Goal: Find specific fact: Find specific fact

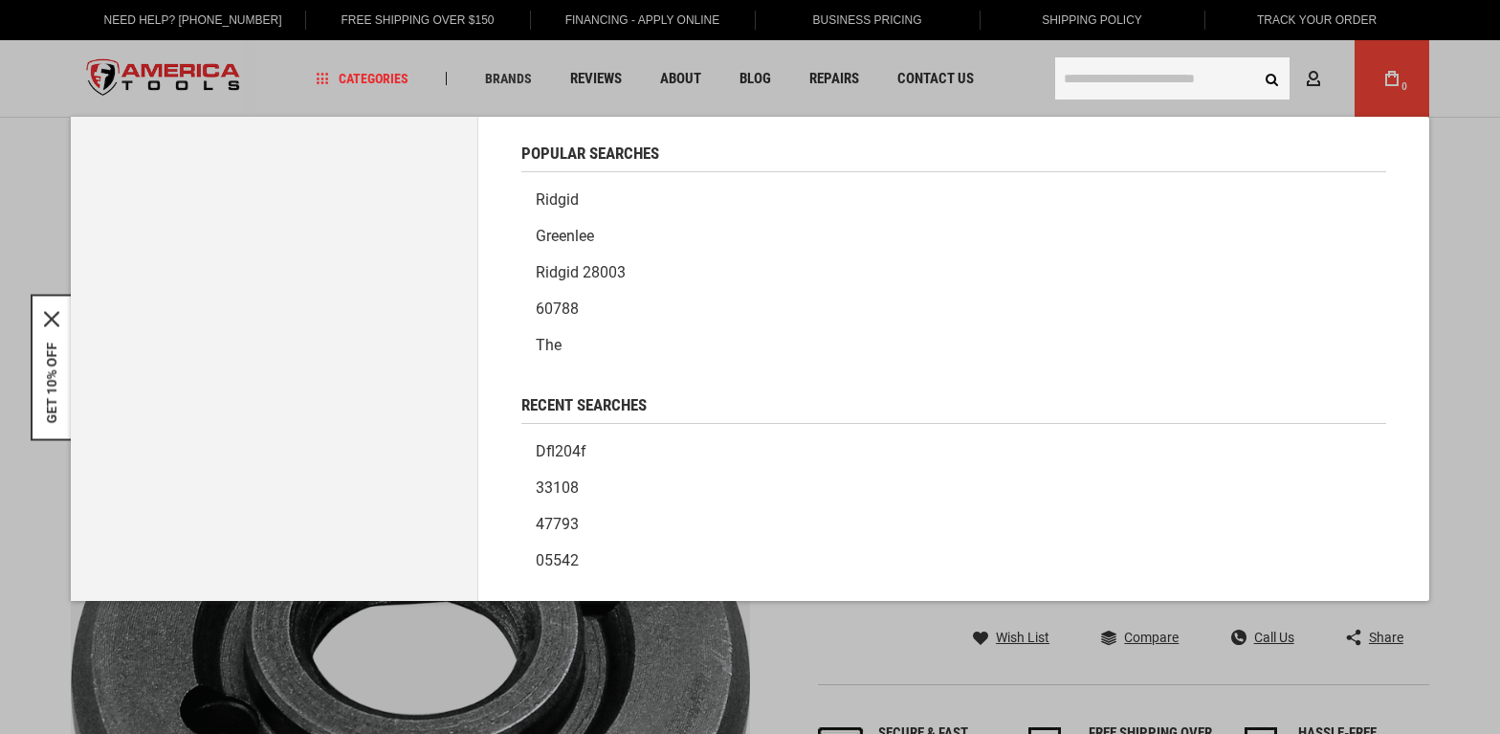
click at [1078, 62] on input "text" at bounding box center [1172, 78] width 234 height 42
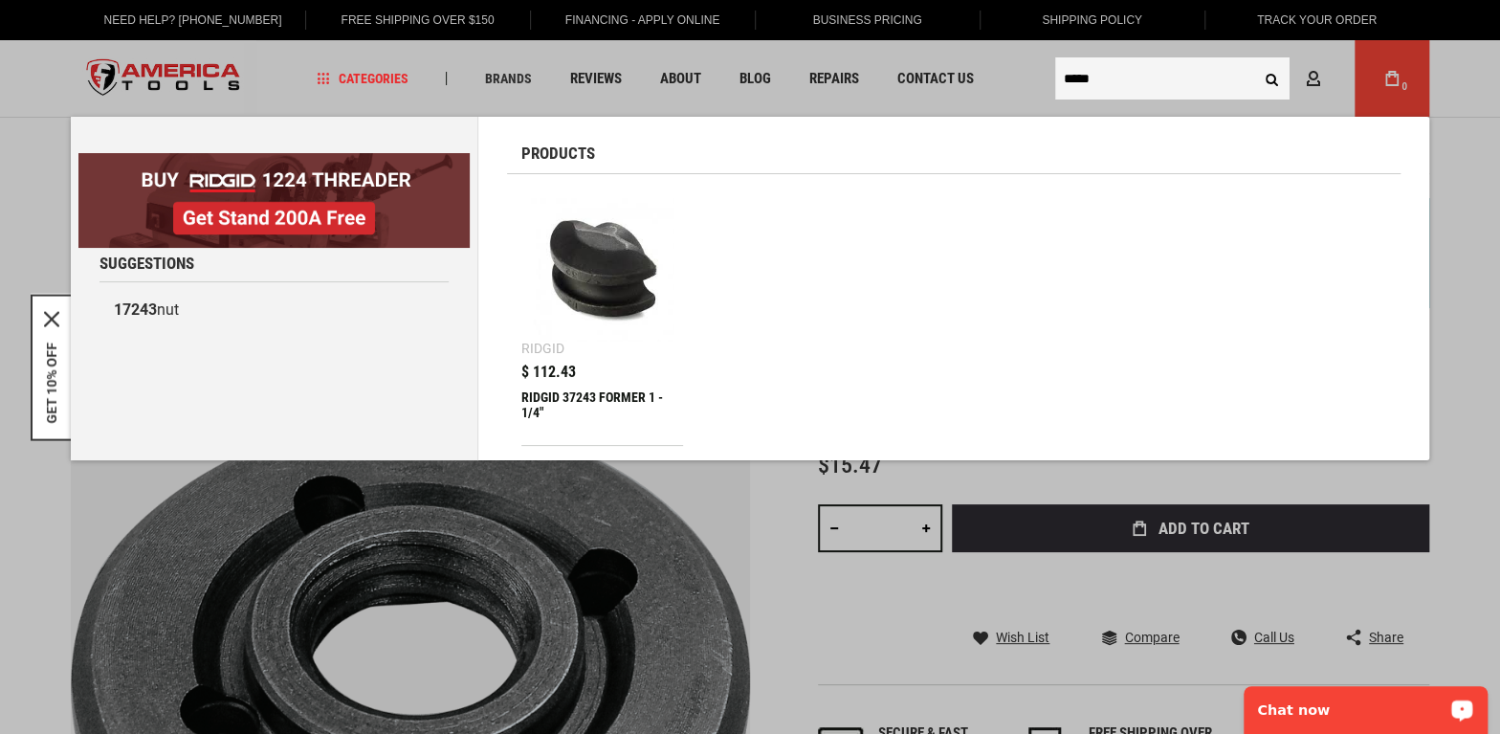
type input "*****"
click at [627, 271] on img at bounding box center [602, 269] width 143 height 143
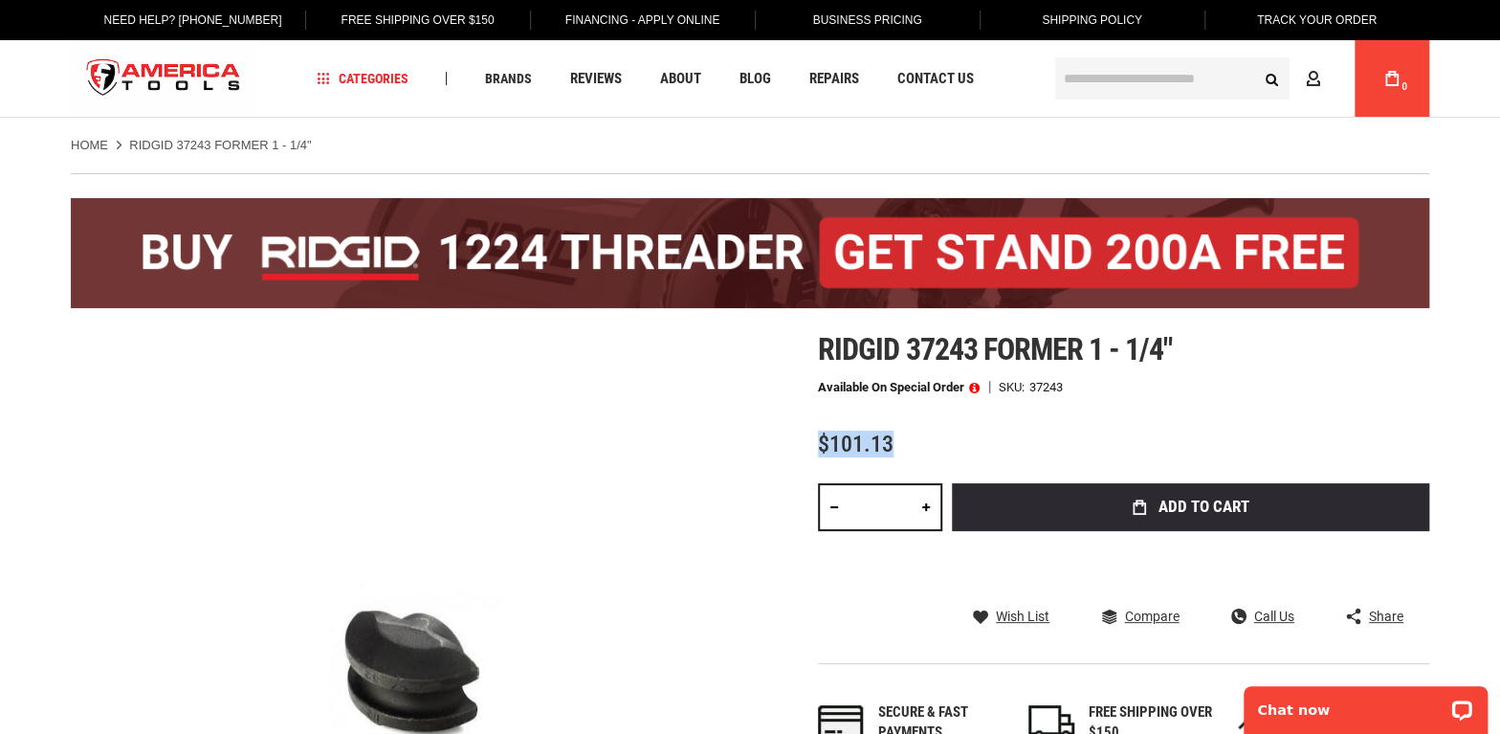
drag, startPoint x: 918, startPoint y: 450, endPoint x: 821, endPoint y: 451, distance: 97.6
click at [821, 451] on div "$101.13" at bounding box center [1123, 444] width 611 height 24
copy span "$101.13"
drag, startPoint x: 1066, startPoint y: 388, endPoint x: 1034, endPoint y: 389, distance: 31.6
click at [1034, 389] on div "37243" at bounding box center [1045, 387] width 33 height 12
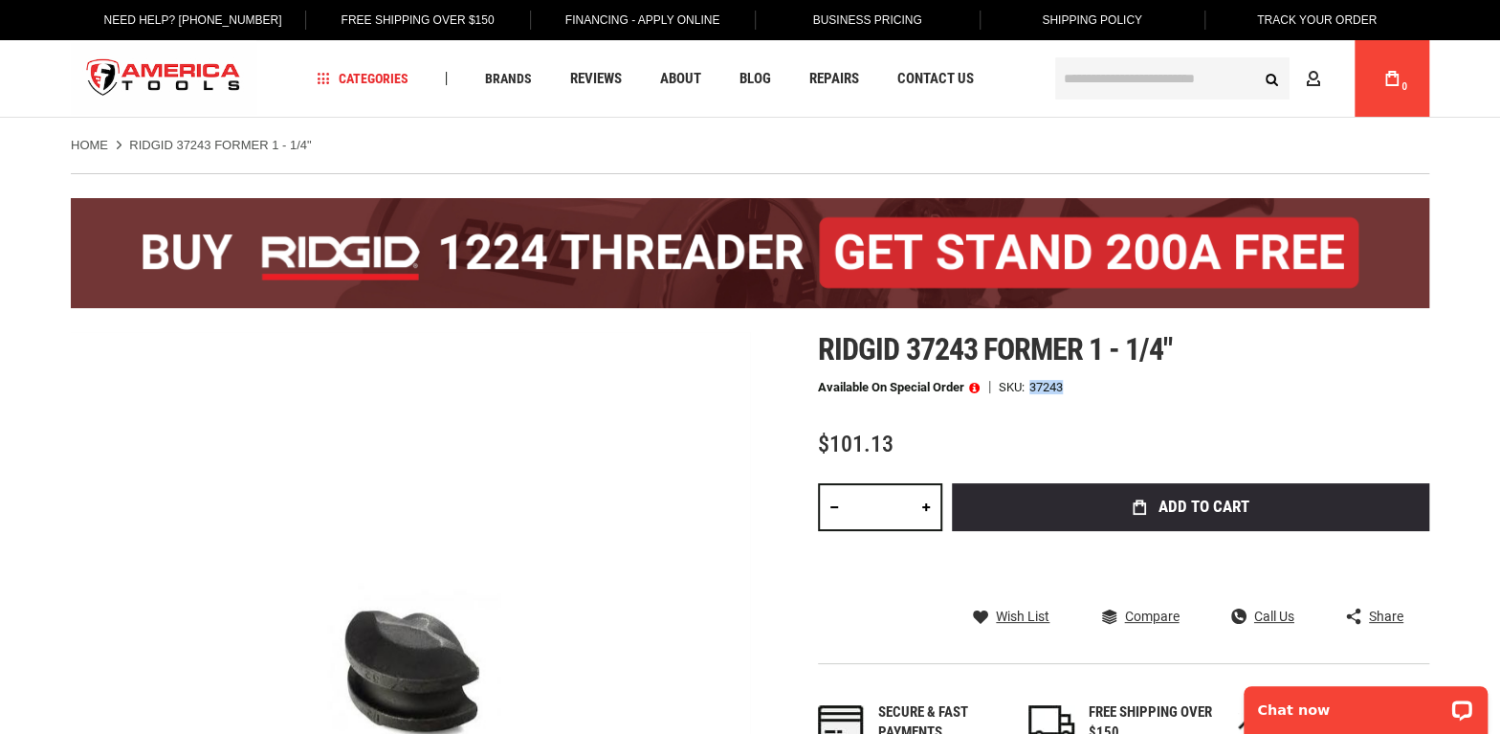
copy div "37243"
